Goal: Information Seeking & Learning: Find specific fact

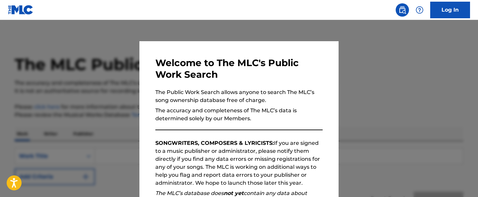
scroll to position [107, 0]
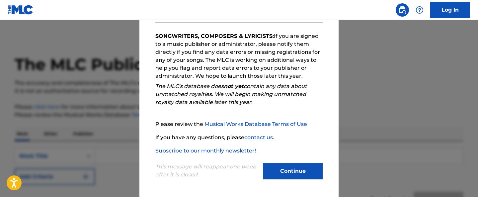
click at [287, 173] on button "Continue" at bounding box center [293, 171] width 60 height 17
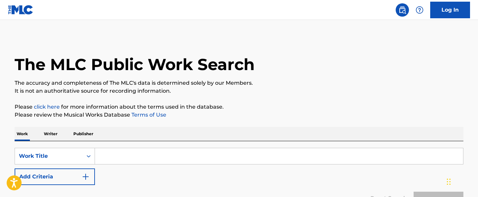
click at [175, 76] on div "The MLC Public Work Search" at bounding box center [239, 61] width 449 height 48
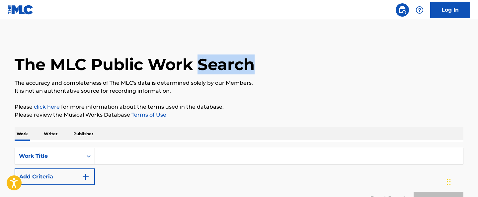
click at [175, 76] on div "The MLC Public Work Search" at bounding box center [239, 61] width 449 height 48
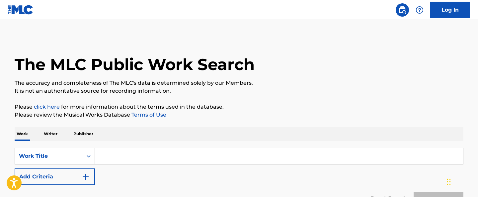
click at [175, 76] on div "The MLC Public Work Search" at bounding box center [239, 61] width 449 height 48
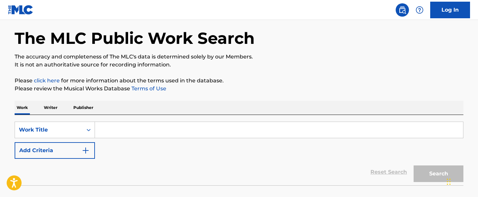
click at [175, 66] on p "It is not an authoritative source for recording information." at bounding box center [239, 65] width 449 height 8
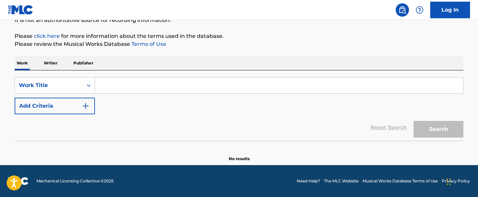
click at [161, 82] on input "Search Form" at bounding box center [279, 85] width 368 height 16
click at [424, 179] on link "Musical Works Database Terms of Use" at bounding box center [400, 181] width 75 height 6
